Goal: Information Seeking & Learning: Learn about a topic

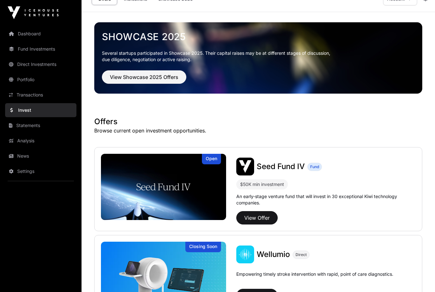
scroll to position [12, 0]
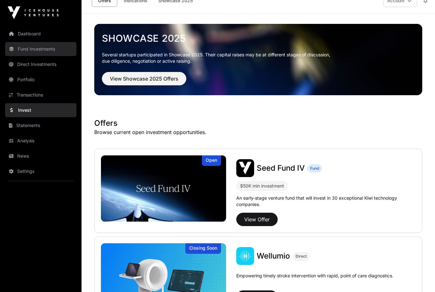
click at [40, 50] on link "Fund Investments" at bounding box center [40, 49] width 71 height 14
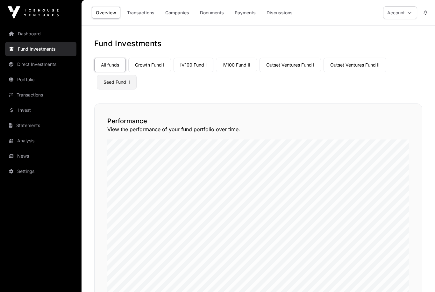
click at [120, 81] on link "Seed Fund II" at bounding box center [117, 82] width 40 height 15
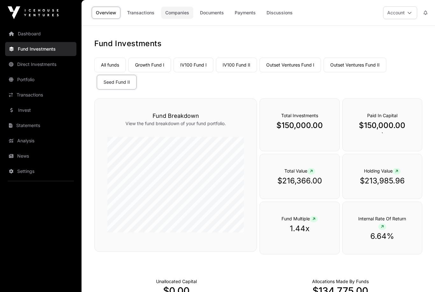
click at [178, 11] on link "Companies" at bounding box center [177, 13] width 32 height 12
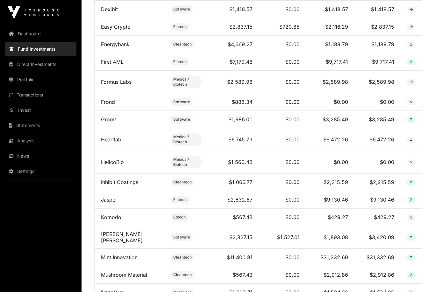
scroll to position [530, 0]
click at [110, 116] on link "Groov" at bounding box center [108, 119] width 15 height 6
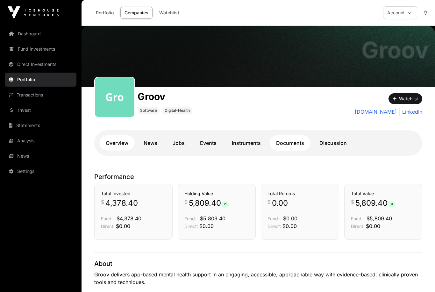
click at [295, 145] on link "Documents" at bounding box center [290, 142] width 41 height 15
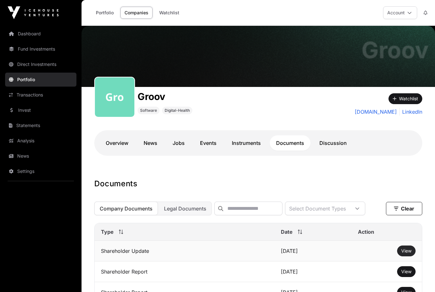
click at [406, 251] on span "View" at bounding box center [407, 250] width 10 height 5
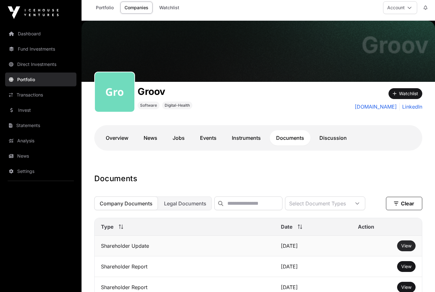
scroll to position [5, 0]
click at [407, 265] on span "View" at bounding box center [407, 266] width 10 height 5
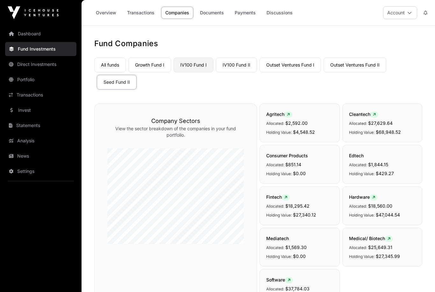
click at [198, 63] on link "IV100 Fund I" at bounding box center [194, 65] width 40 height 15
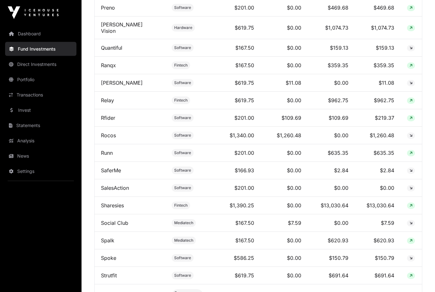
scroll to position [1639, 0]
click at [112, 202] on link "Sharesies" at bounding box center [112, 205] width 23 height 6
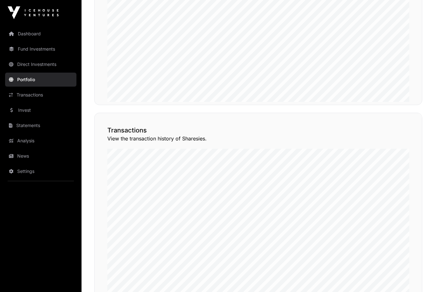
scroll to position [438, 0]
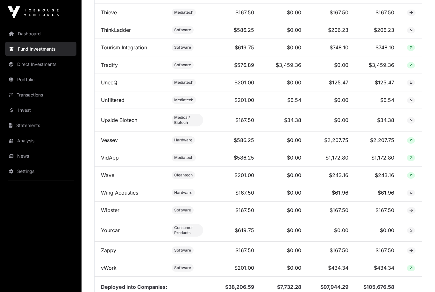
scroll to position [2026, 0]
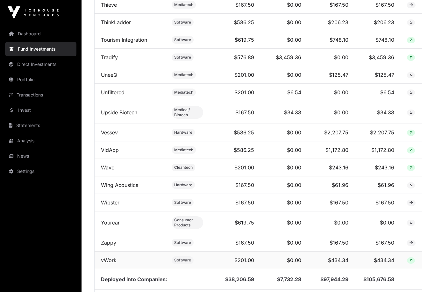
click at [107, 257] on link "vWork" at bounding box center [109, 260] width 16 height 6
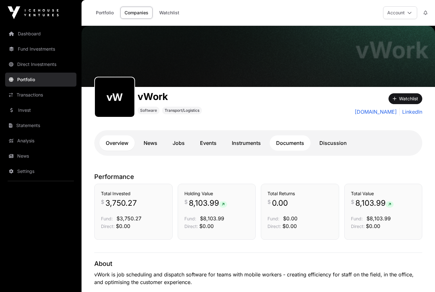
click at [292, 148] on link "Documents" at bounding box center [290, 142] width 41 height 15
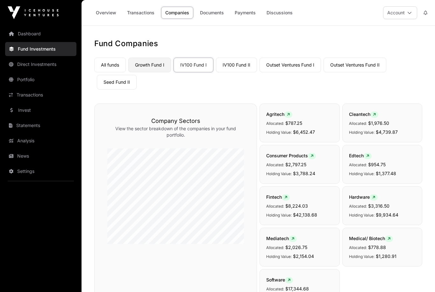
click at [144, 69] on link "Growth Fund I" at bounding box center [149, 65] width 43 height 15
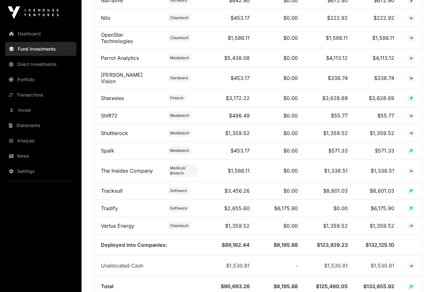
scroll to position [678, 0]
